Goal: Task Accomplishment & Management: Complete application form

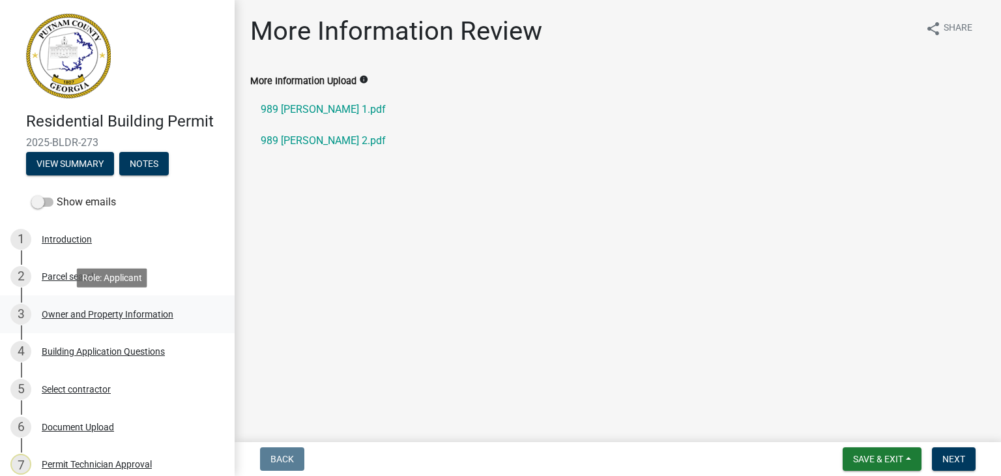
click at [76, 313] on div "Owner and Property Information" at bounding box center [108, 313] width 132 height 9
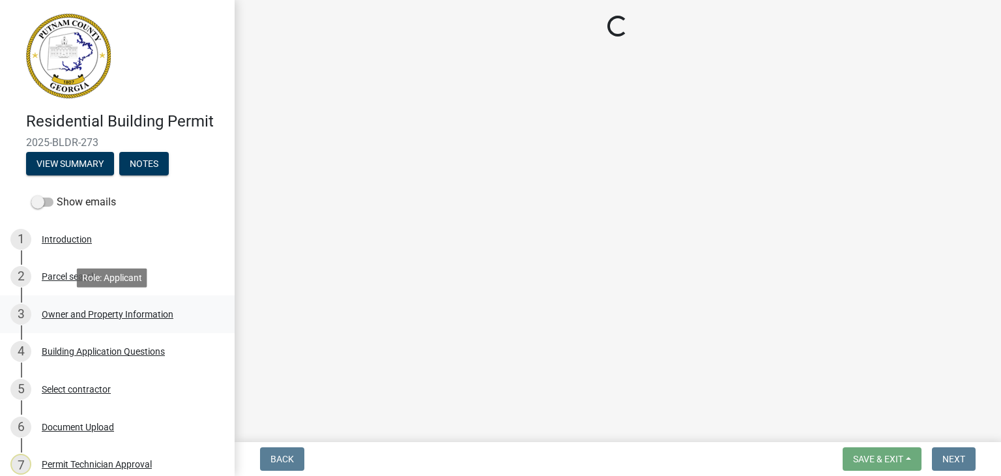
select select "34fe85c2-5f76-4343-b6bb-8ca387e0bed7"
select select "83394b22-4a11-496c-8e5c-75ade2e72faf"
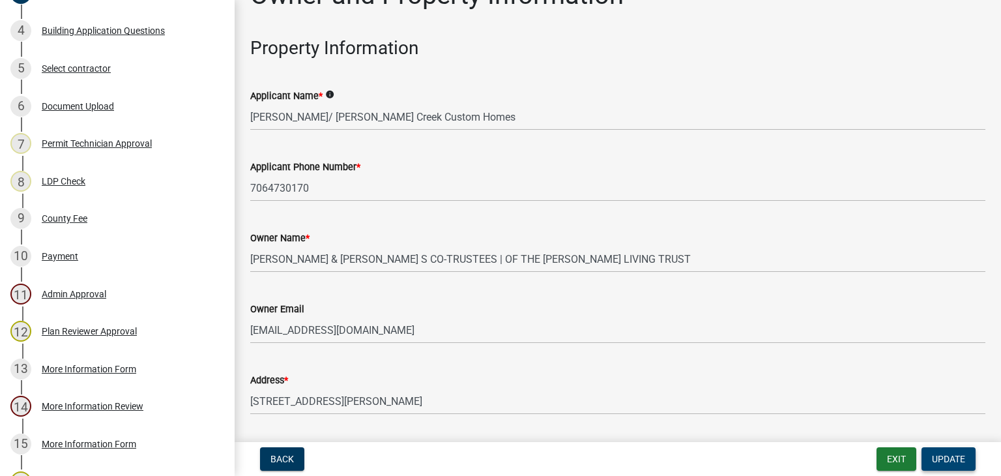
scroll to position [328, 0]
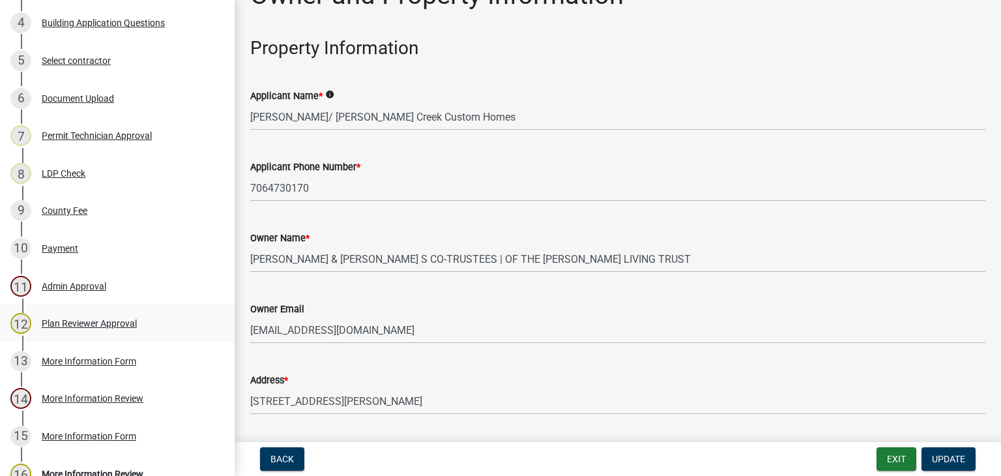
click at [99, 328] on div "12 Plan Reviewer Approval" at bounding box center [111, 323] width 203 height 21
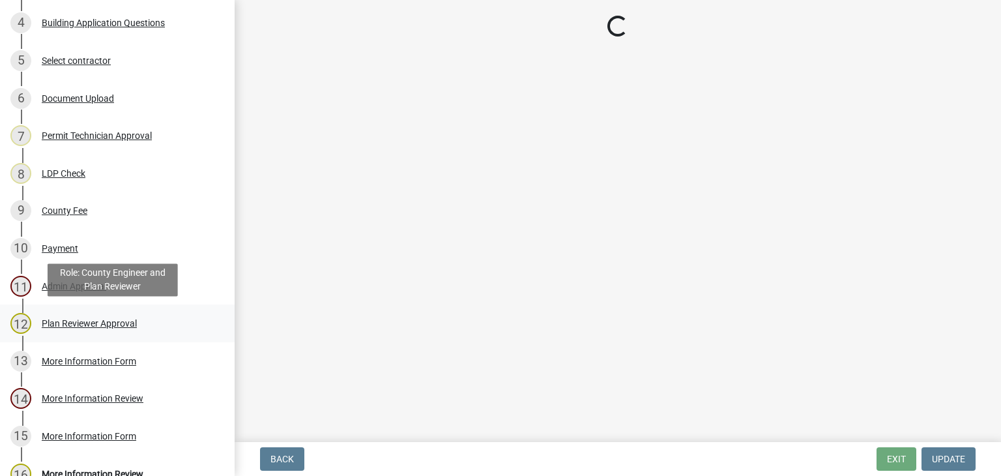
scroll to position [0, 0]
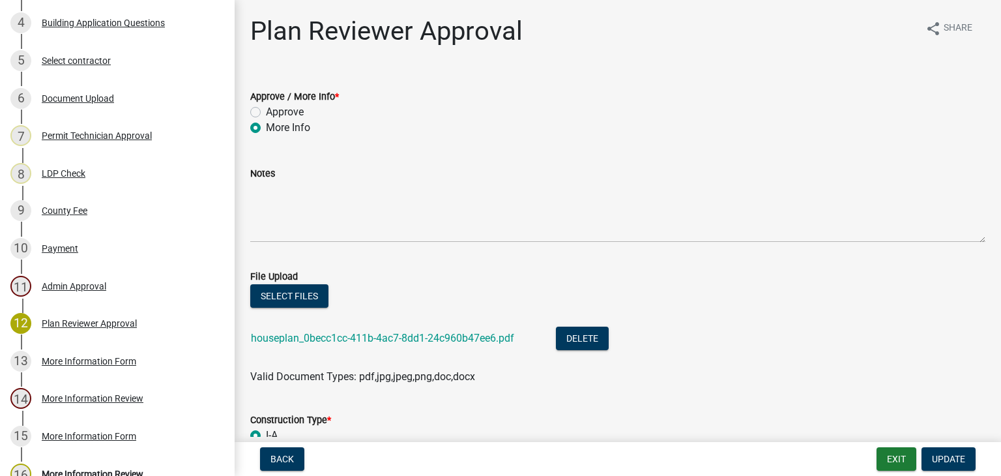
click at [266, 111] on label "Approve" at bounding box center [285, 112] width 38 height 16
click at [266, 111] on input "Approve" at bounding box center [270, 108] width 8 height 8
radio input "true"
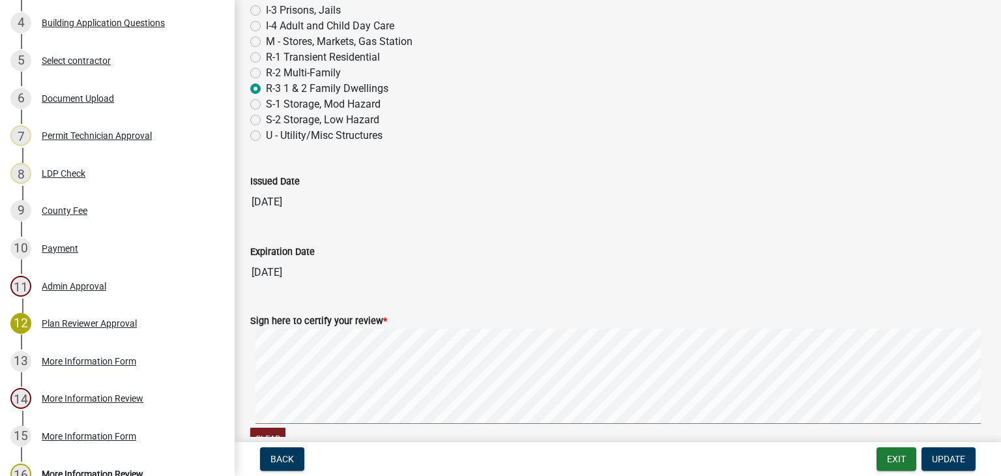
scroll to position [874, 0]
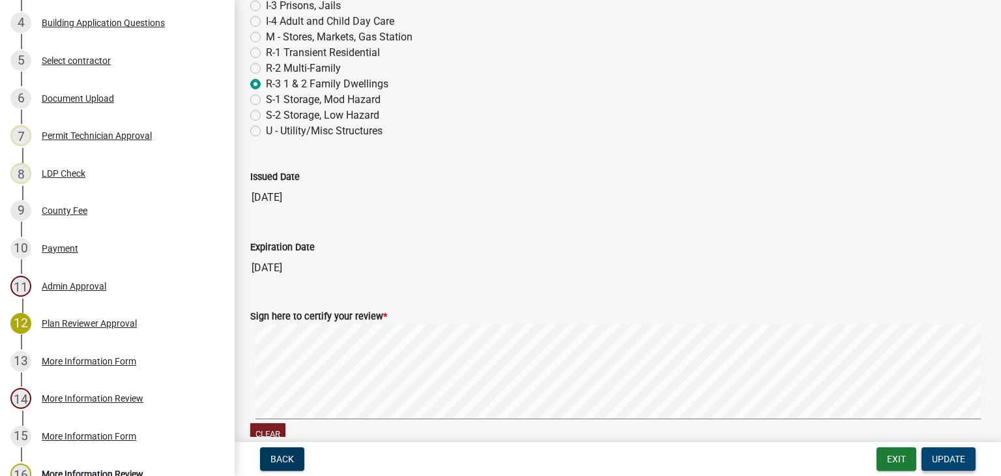
click at [954, 459] on span "Update" at bounding box center [948, 458] width 33 height 10
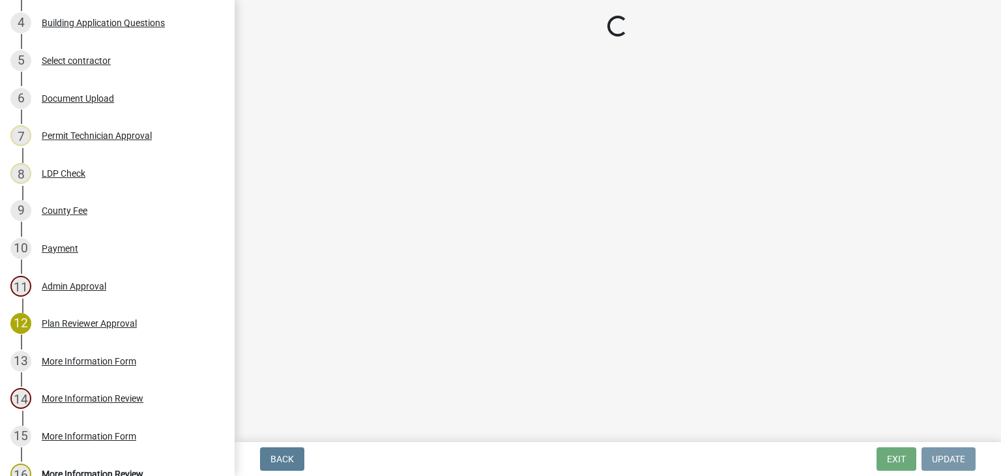
scroll to position [0, 0]
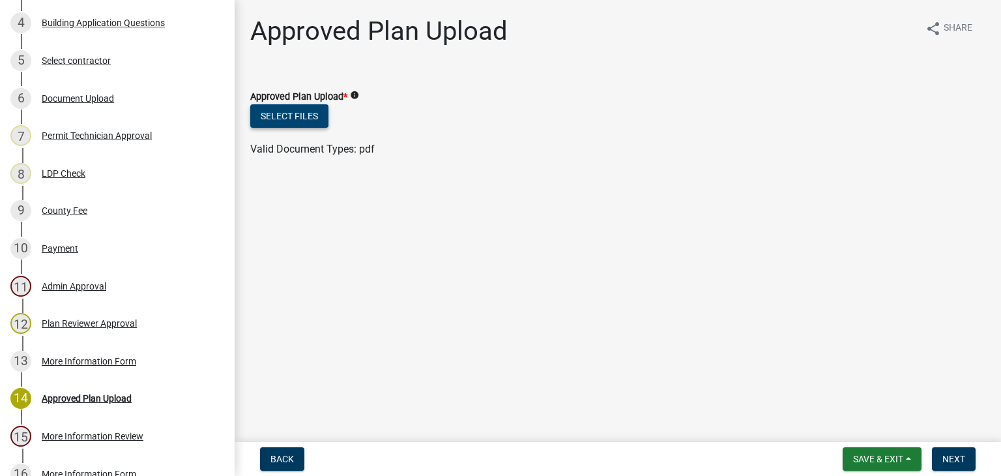
click at [287, 115] on button "Select files" at bounding box center [289, 115] width 78 height 23
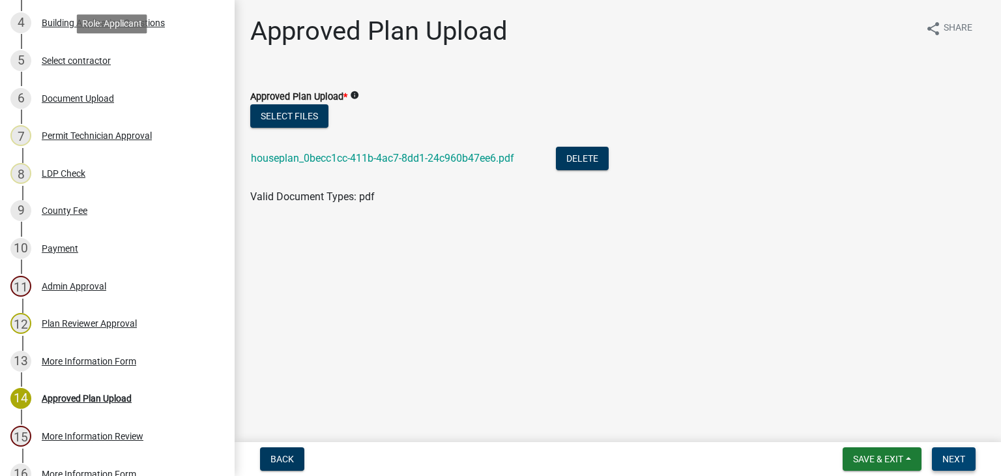
click at [949, 459] on span "Next" at bounding box center [953, 458] width 23 height 10
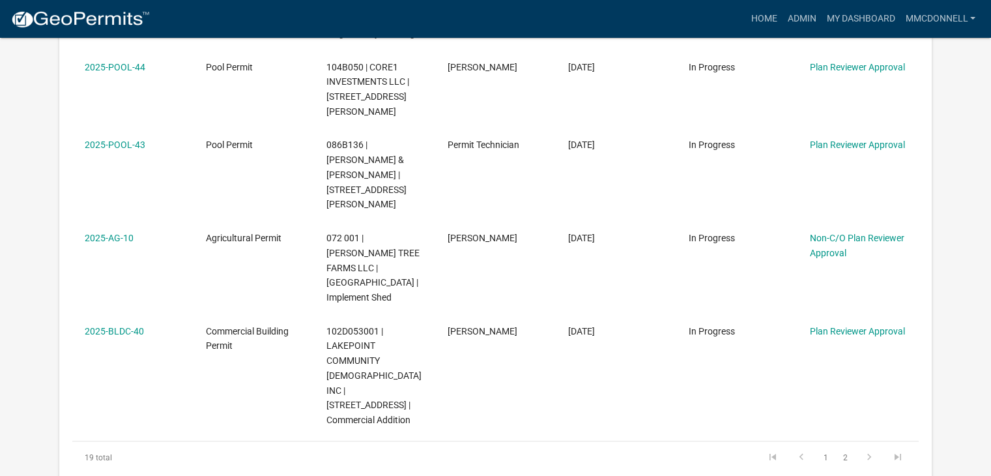
scroll to position [974, 0]
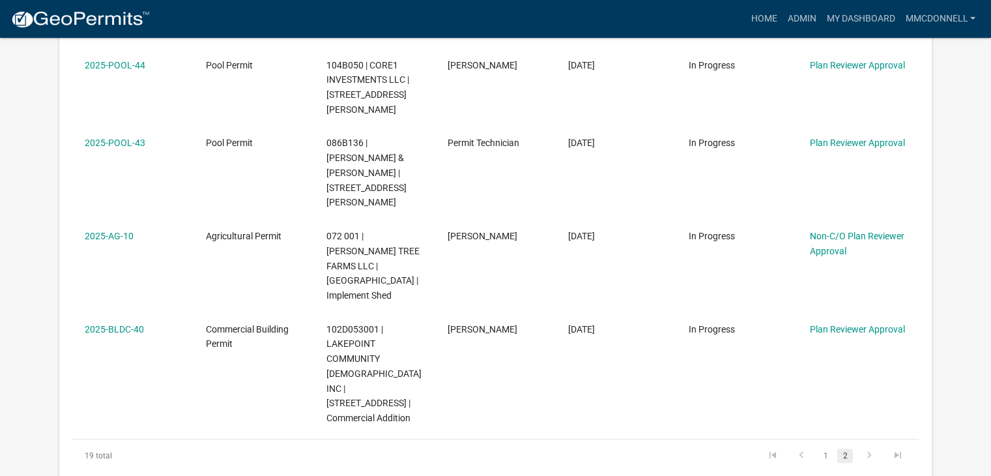
click at [842, 448] on link "2" at bounding box center [845, 455] width 16 height 14
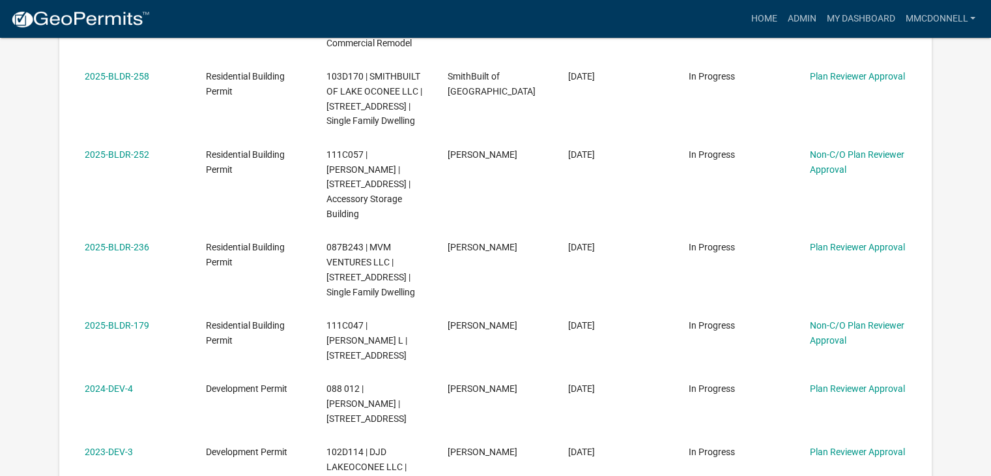
scroll to position [491, 0]
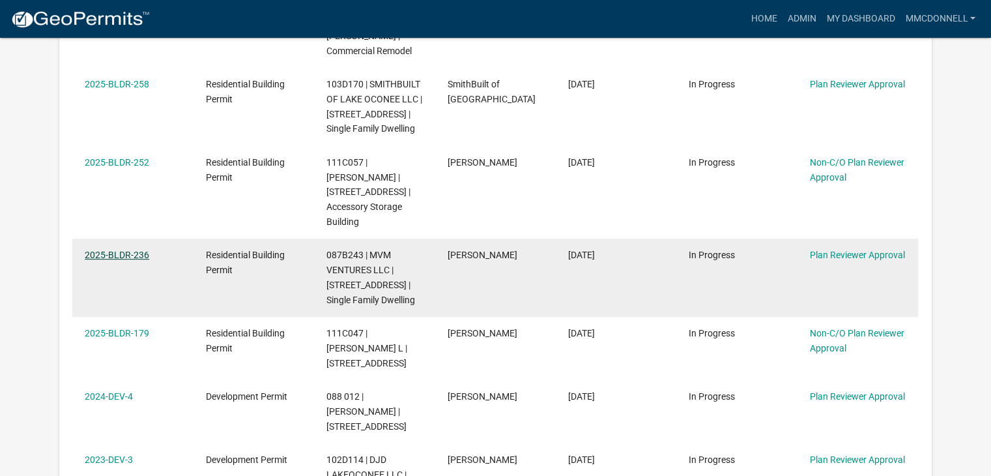
click at [114, 250] on link "2025-BLDR-236" at bounding box center [117, 255] width 65 height 10
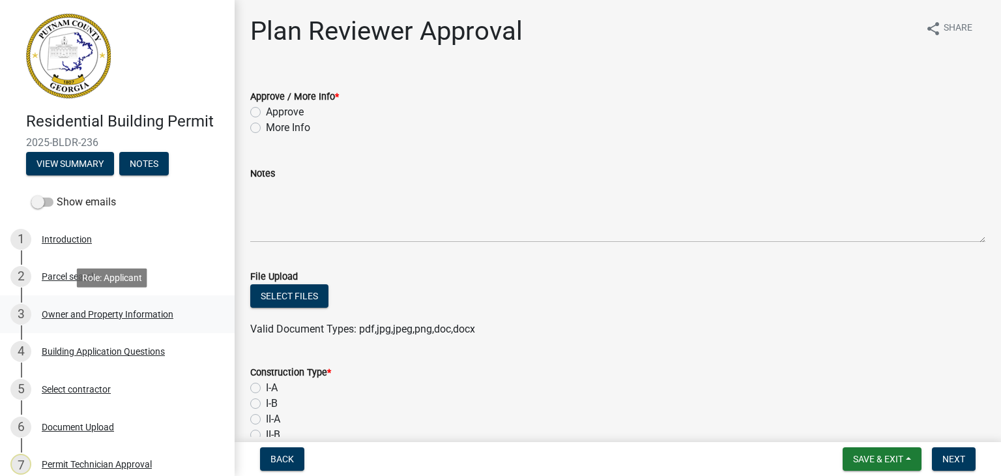
click at [91, 314] on div "Owner and Property Information" at bounding box center [108, 313] width 132 height 9
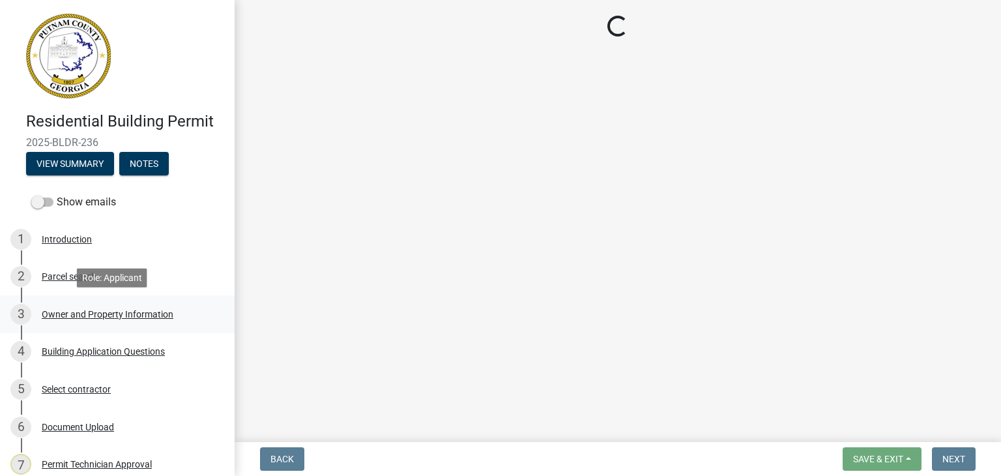
select select "34fe85c2-5f76-4343-b6bb-8ca387e0bed7"
select select "83394b22-4a11-496c-8e5c-75ade2e72faf"
select select "295c155f-de53-4b68-9fdd-08c8883e9b6f"
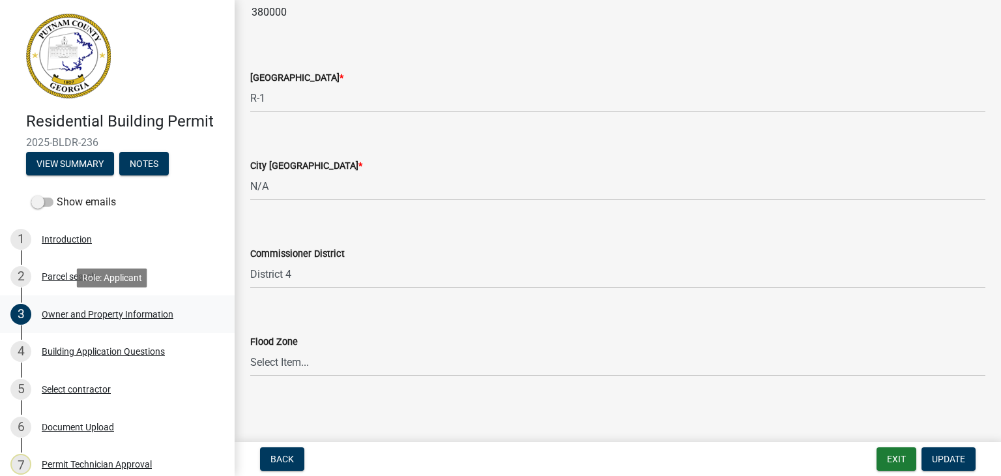
scroll to position [2249, 0]
click at [115, 360] on div "4 Building Application Questions" at bounding box center [111, 351] width 203 height 21
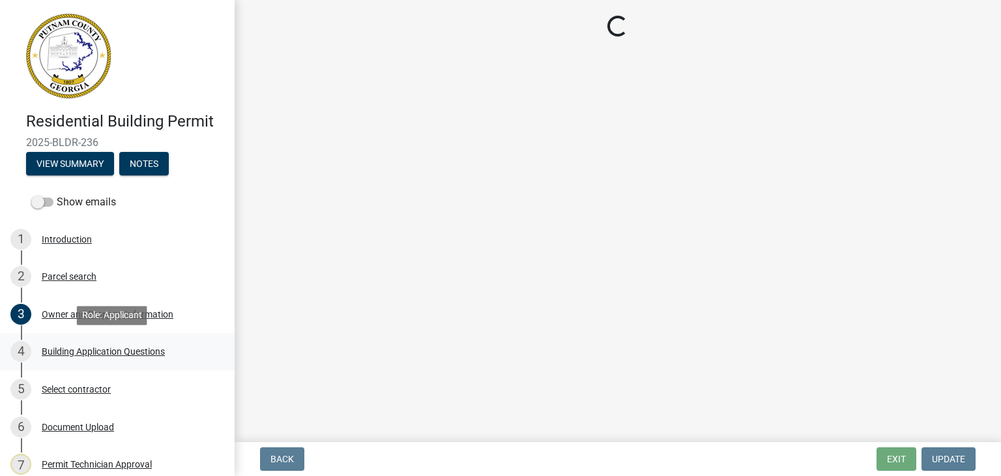
scroll to position [0, 0]
select select "ebf62bd9-0e77-42f1-a2f1-6aca02a789de"
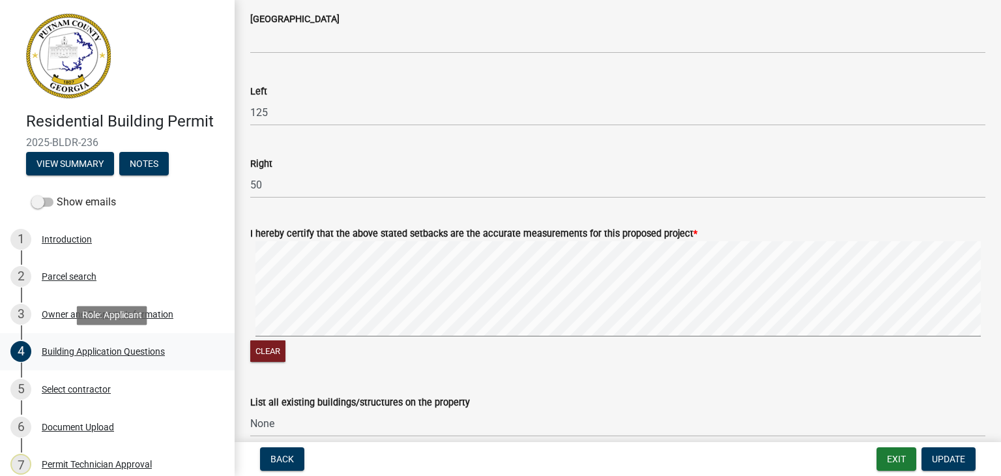
scroll to position [1748, 0]
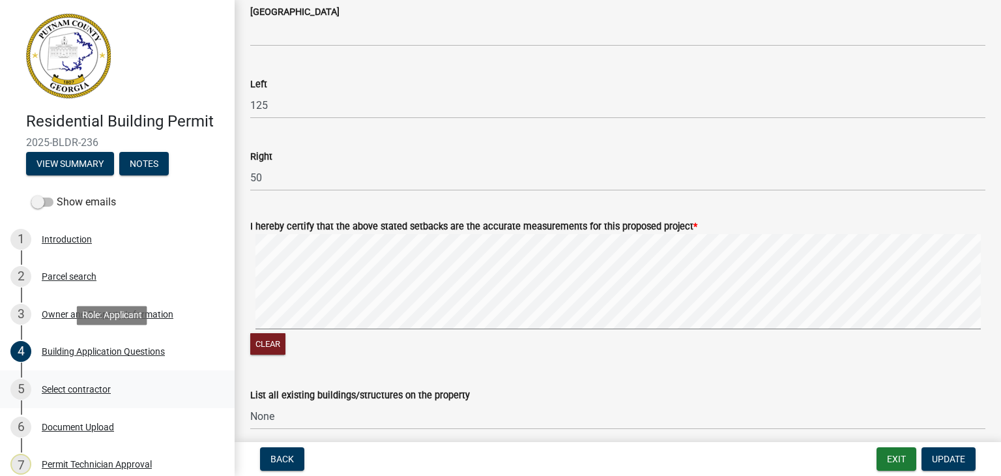
click at [81, 394] on div "Select contractor" at bounding box center [76, 388] width 69 height 9
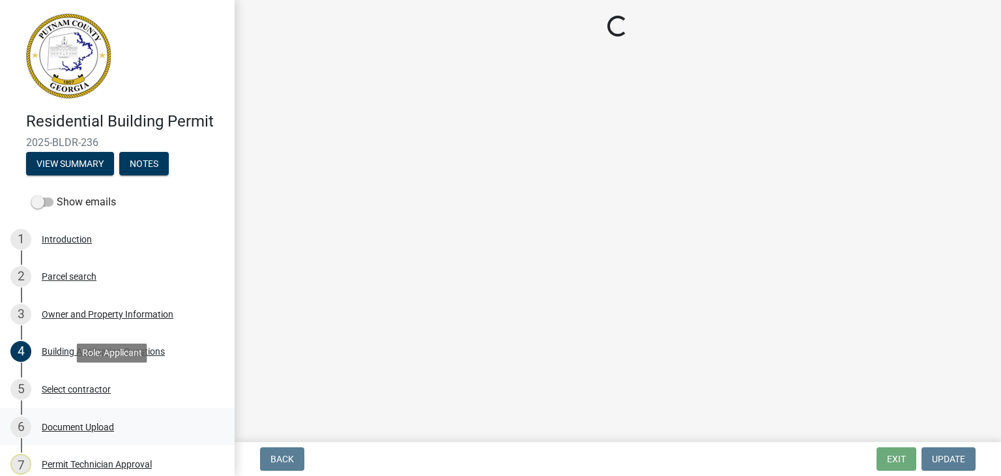
click at [94, 427] on div "Document Upload" at bounding box center [78, 426] width 72 height 9
click at [65, 425] on div "Document Upload" at bounding box center [78, 426] width 72 height 9
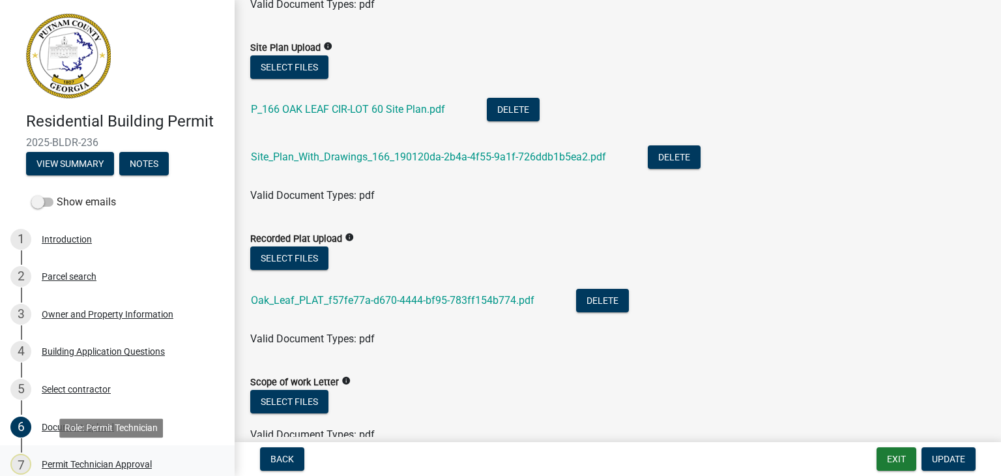
scroll to position [459, 0]
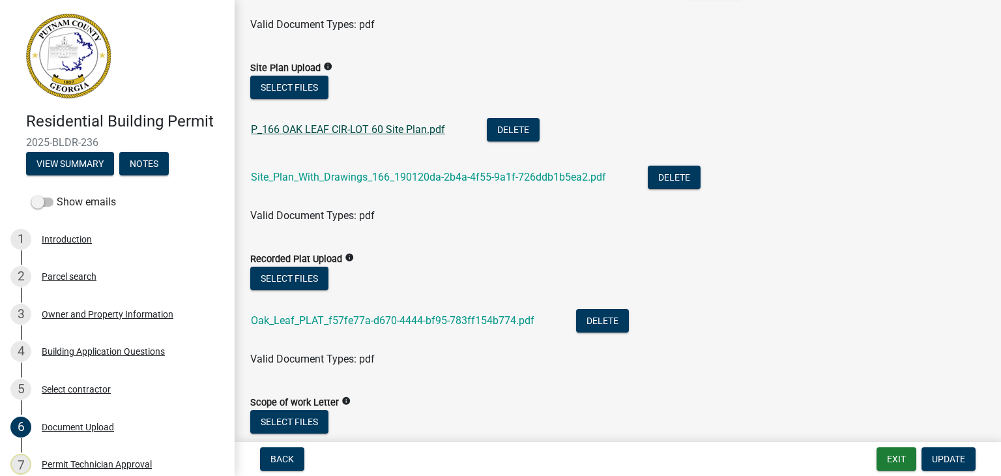
click at [334, 129] on link "P_166 OAK LEAF CIR-LOT 60 Site Plan.pdf" at bounding box center [348, 129] width 194 height 12
click at [307, 179] on link "Site_Plan_With_Drawings_166_190120da-2b4a-4f55-9a1f-726ddb1b5ea2.pdf" at bounding box center [428, 177] width 355 height 12
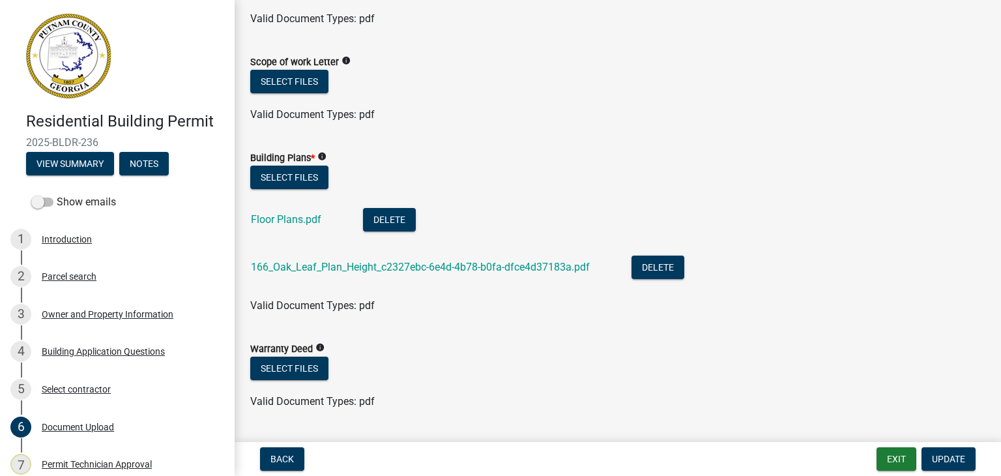
scroll to position [806, 0]
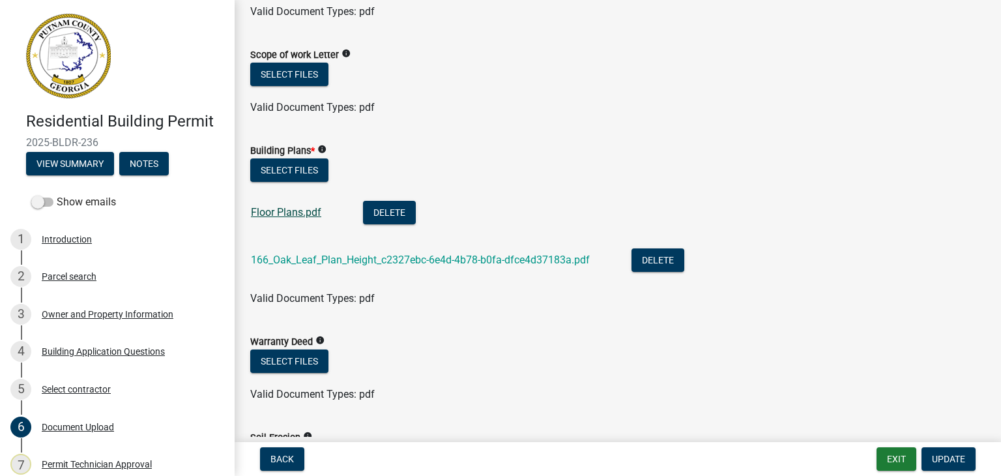
click at [304, 210] on link "Floor Plans.pdf" at bounding box center [286, 212] width 70 height 12
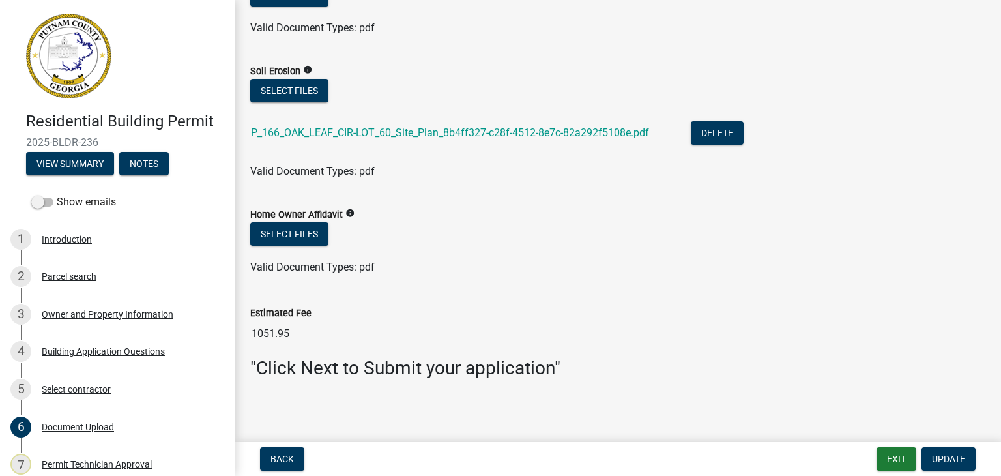
scroll to position [1175, 0]
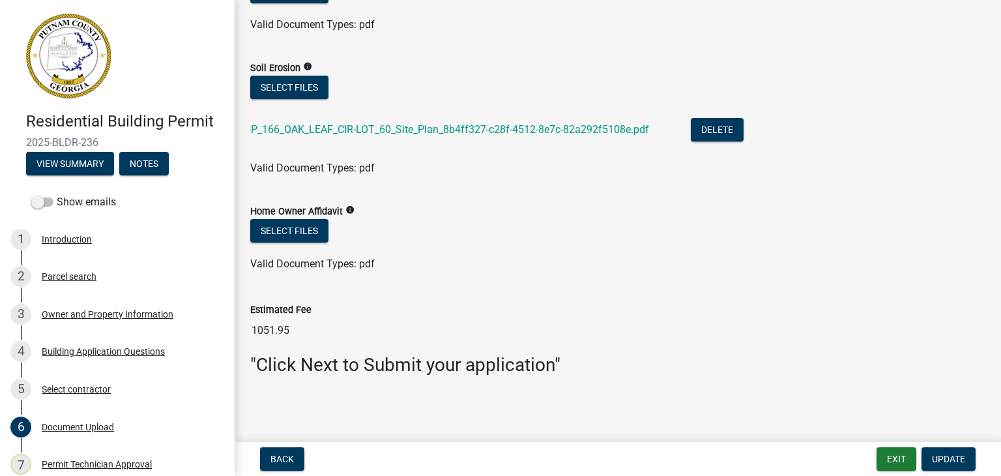
click at [586, 297] on div "Estimated Fee 1051.95" at bounding box center [617, 313] width 735 height 60
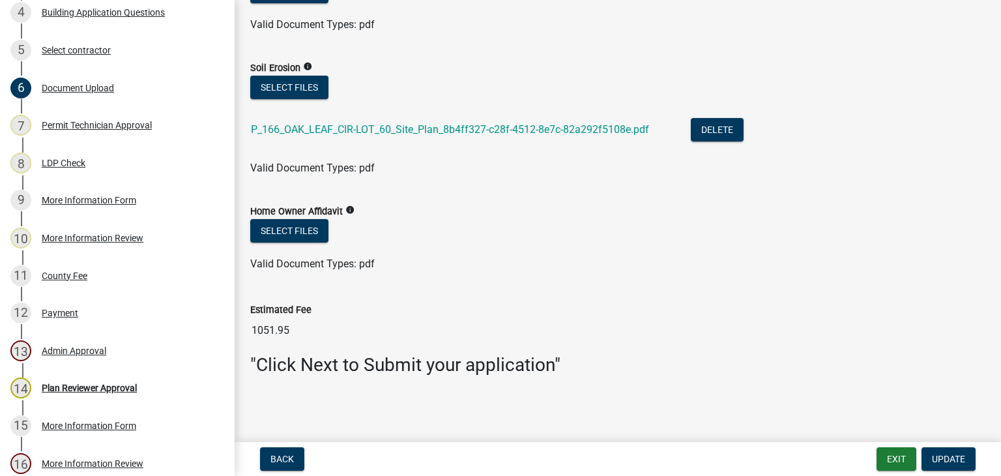
scroll to position [356, 0]
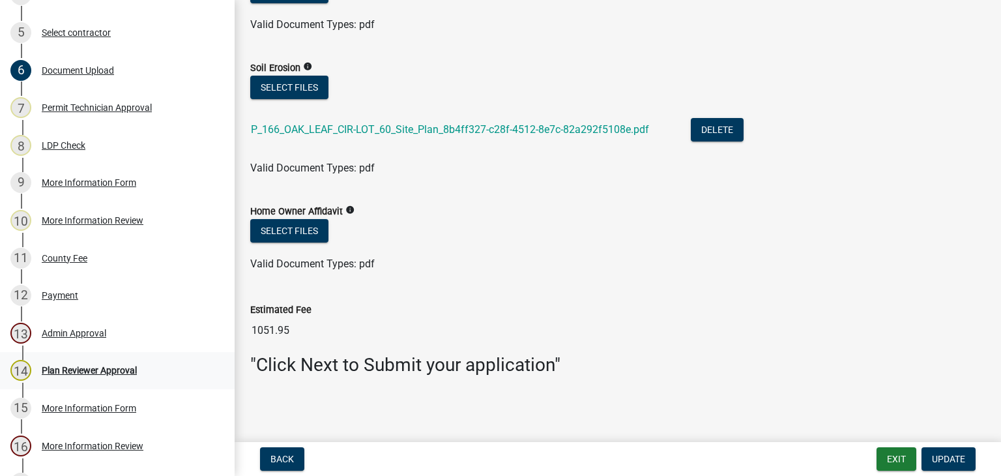
click at [96, 369] on div "Plan Reviewer Approval" at bounding box center [89, 370] width 95 height 9
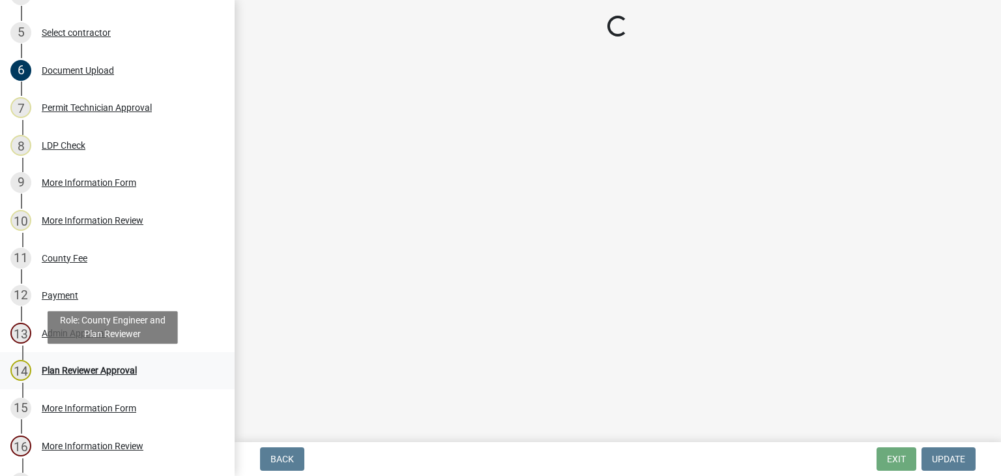
scroll to position [0, 0]
click at [72, 372] on div "Plan Reviewer Approval" at bounding box center [89, 370] width 95 height 9
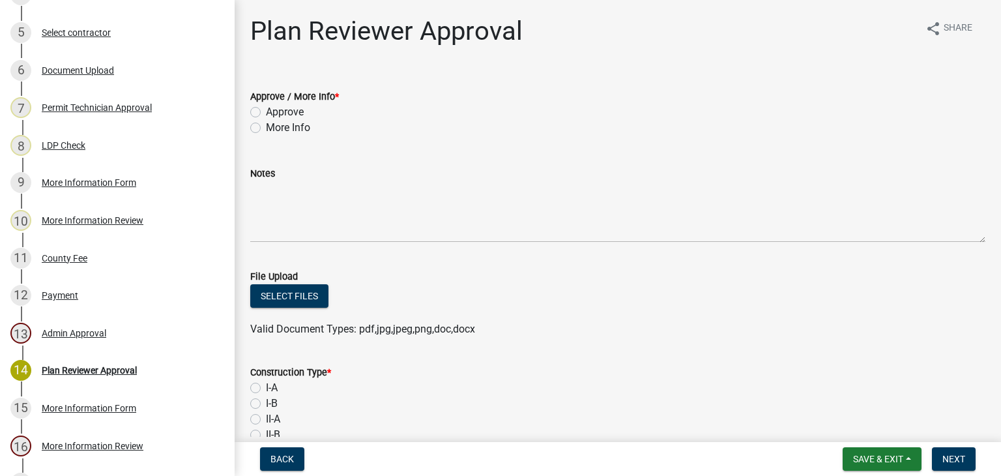
click at [266, 114] on label "Approve" at bounding box center [285, 112] width 38 height 16
click at [266, 113] on input "Approve" at bounding box center [270, 108] width 8 height 8
radio input "true"
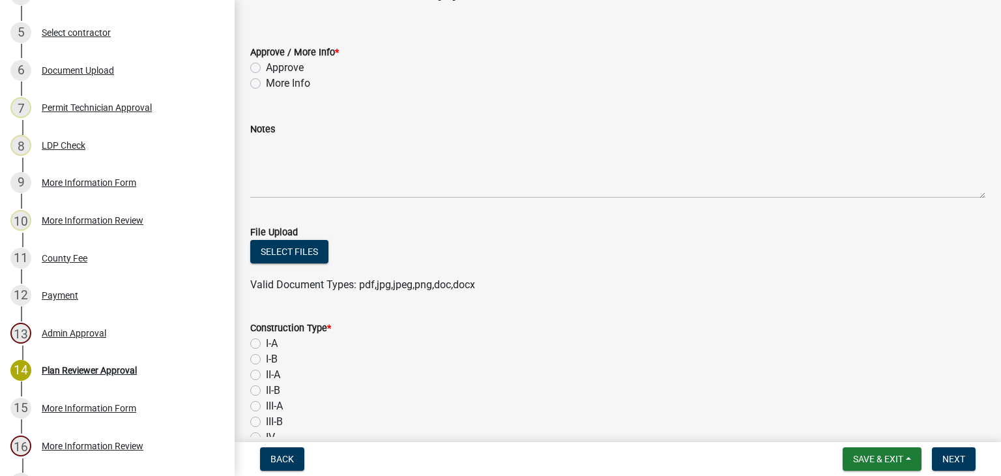
scroll to position [47, 0]
click at [266, 80] on label "More Info" at bounding box center [288, 81] width 44 height 16
click at [266, 80] on input "More Info" at bounding box center [270, 77] width 8 height 8
radio input "true"
click at [266, 60] on label "Approve" at bounding box center [285, 65] width 38 height 16
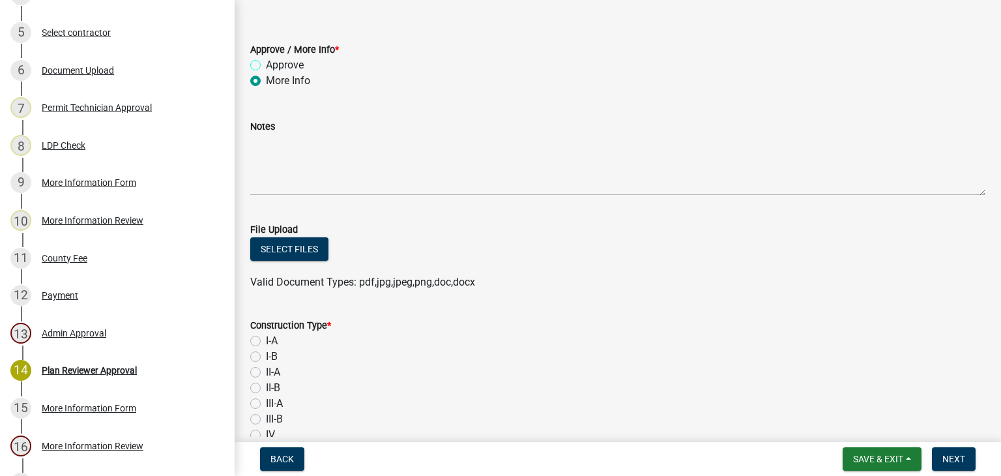
click at [266, 60] on input "Approve" at bounding box center [270, 61] width 8 height 8
radio input "true"
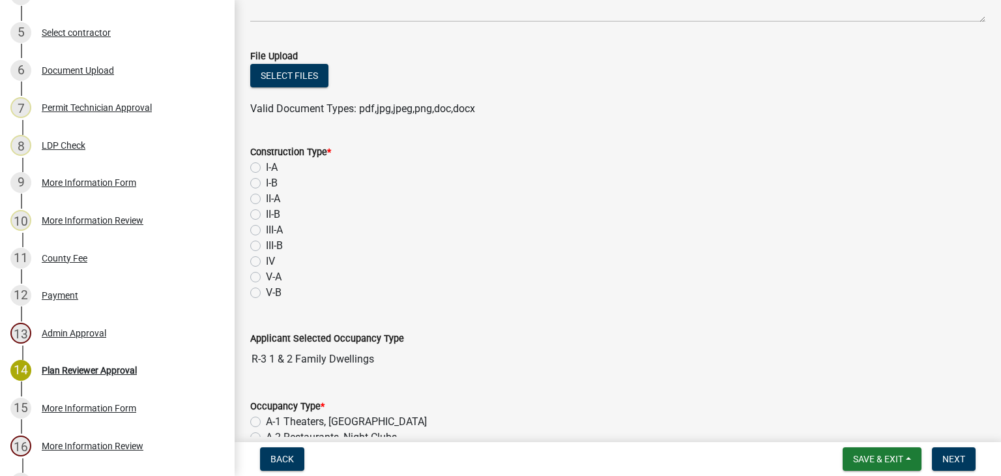
scroll to position [225, 0]
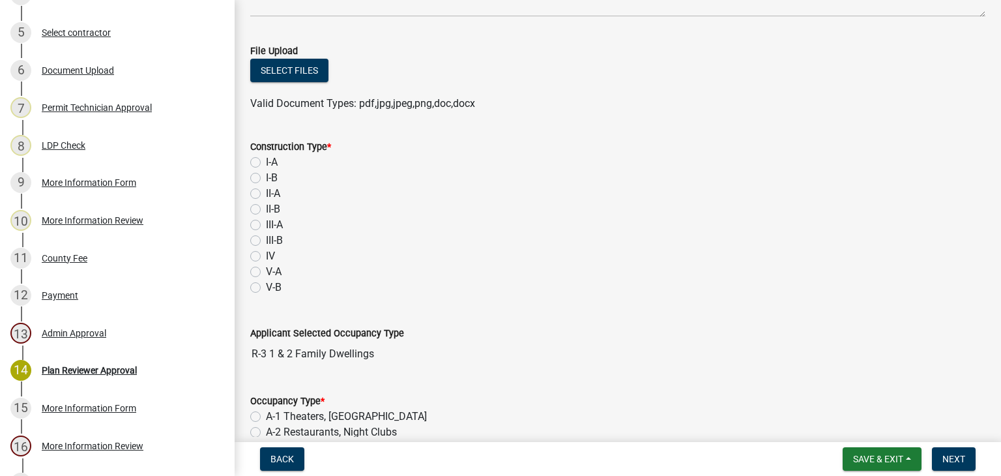
click at [266, 158] on label "I-A" at bounding box center [272, 162] width 12 height 16
click at [266, 158] on input "I-A" at bounding box center [270, 158] width 8 height 8
radio input "true"
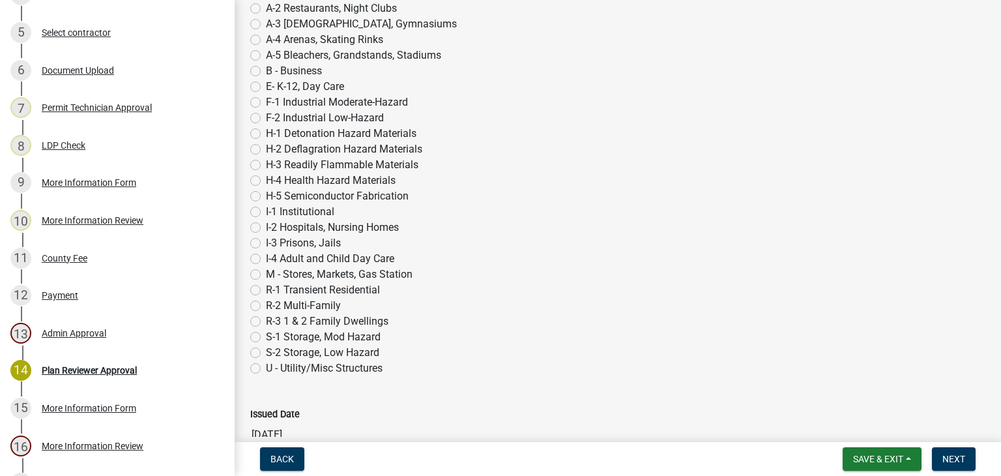
scroll to position [650, 0]
click at [266, 324] on label "R-3 1 & 2 Family Dwellings" at bounding box center [327, 321] width 122 height 16
click at [266, 321] on input "R-3 1 & 2 Family Dwellings" at bounding box center [270, 317] width 8 height 8
radio input "true"
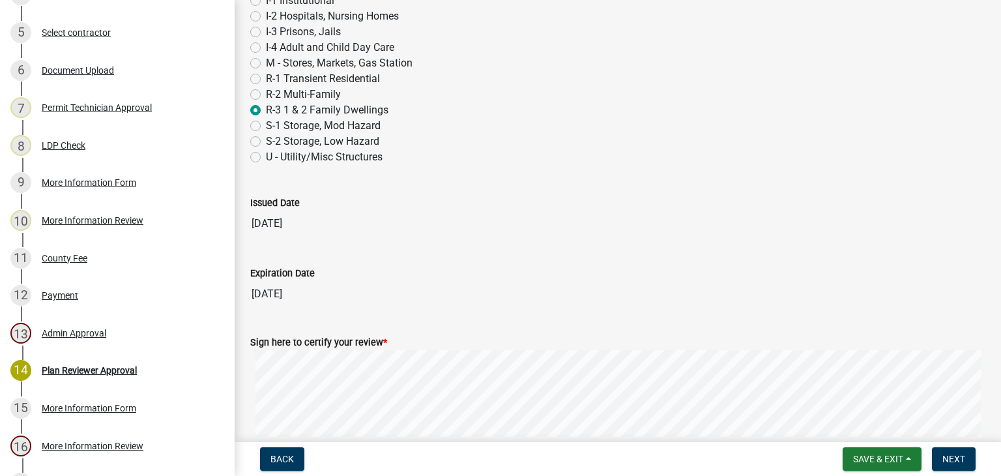
scroll to position [879, 0]
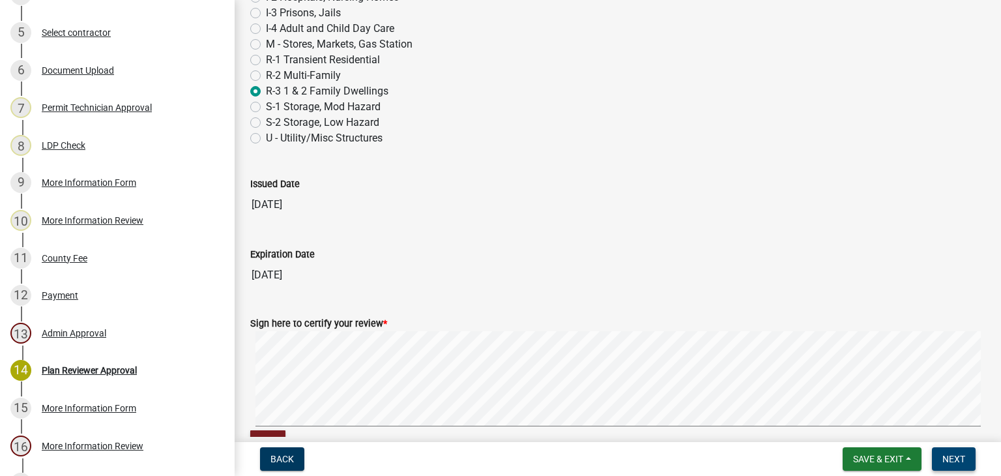
click at [952, 461] on span "Next" at bounding box center [953, 458] width 23 height 10
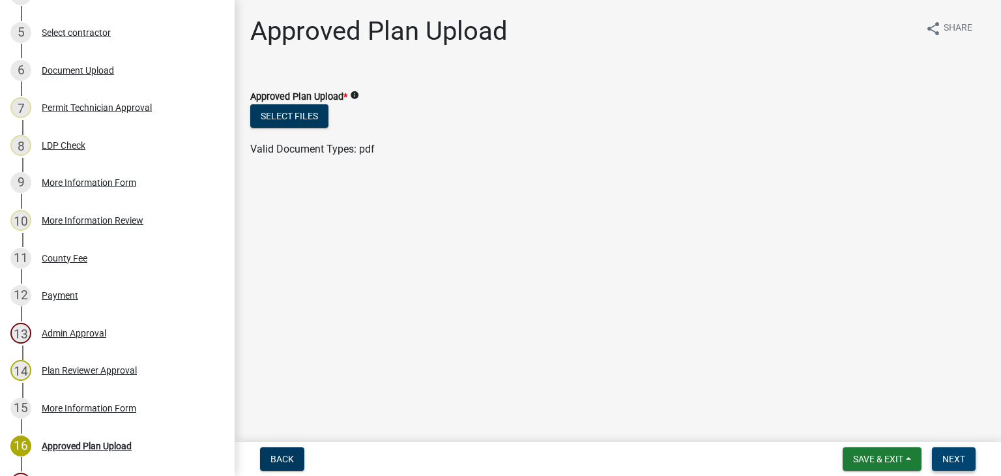
scroll to position [506, 0]
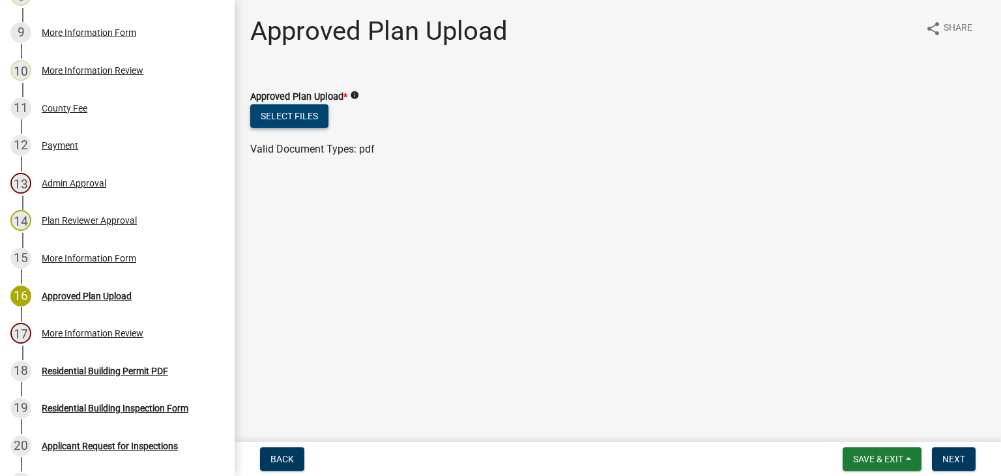
click at [293, 115] on button "Select files" at bounding box center [289, 115] width 78 height 23
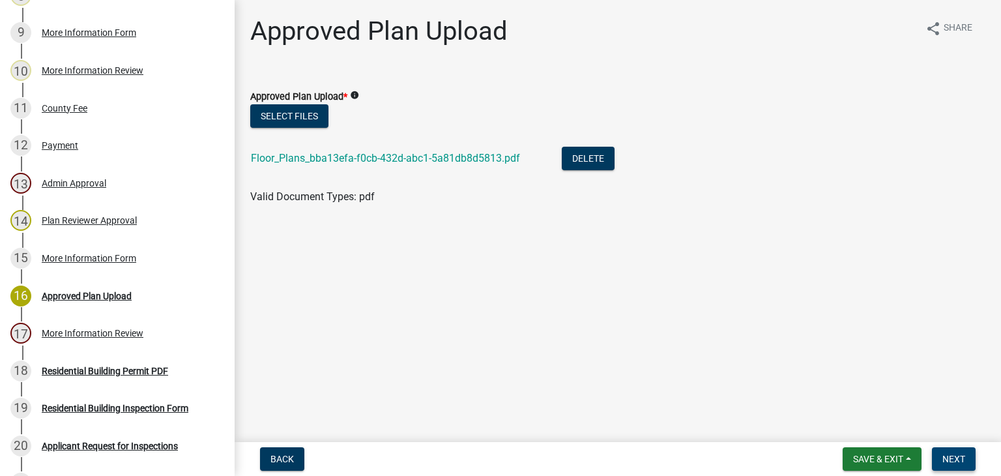
click at [953, 457] on span "Next" at bounding box center [953, 458] width 23 height 10
